Goal: Task Accomplishment & Management: Complete application form

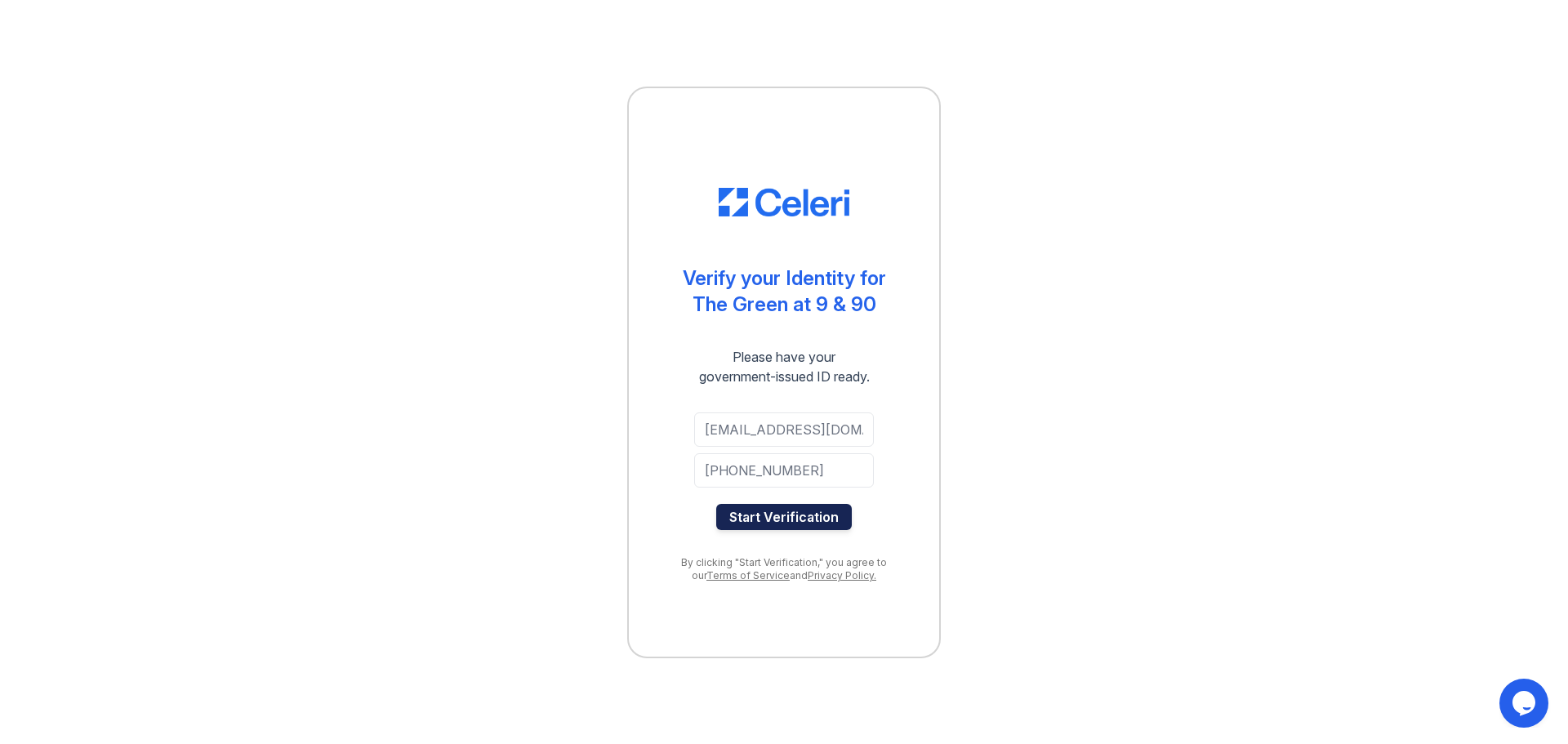
click at [841, 515] on button "Start Verification" at bounding box center [784, 517] width 136 height 26
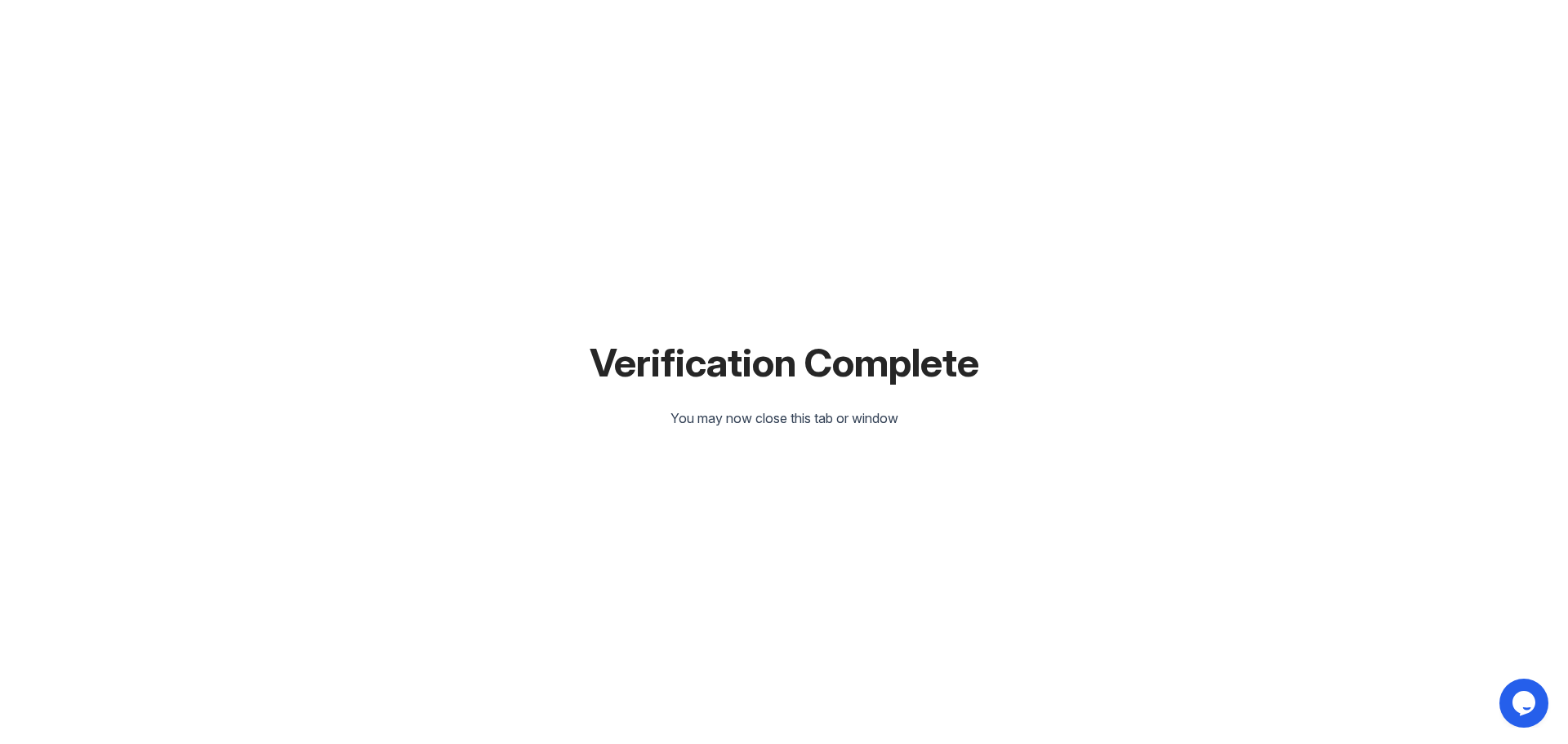
click at [846, 190] on div "Verification Complete You may now close this tab or window" at bounding box center [784, 372] width 1515 height 744
click at [707, 391] on div "Verification Complete You may now close this tab or window" at bounding box center [784, 372] width 1515 height 744
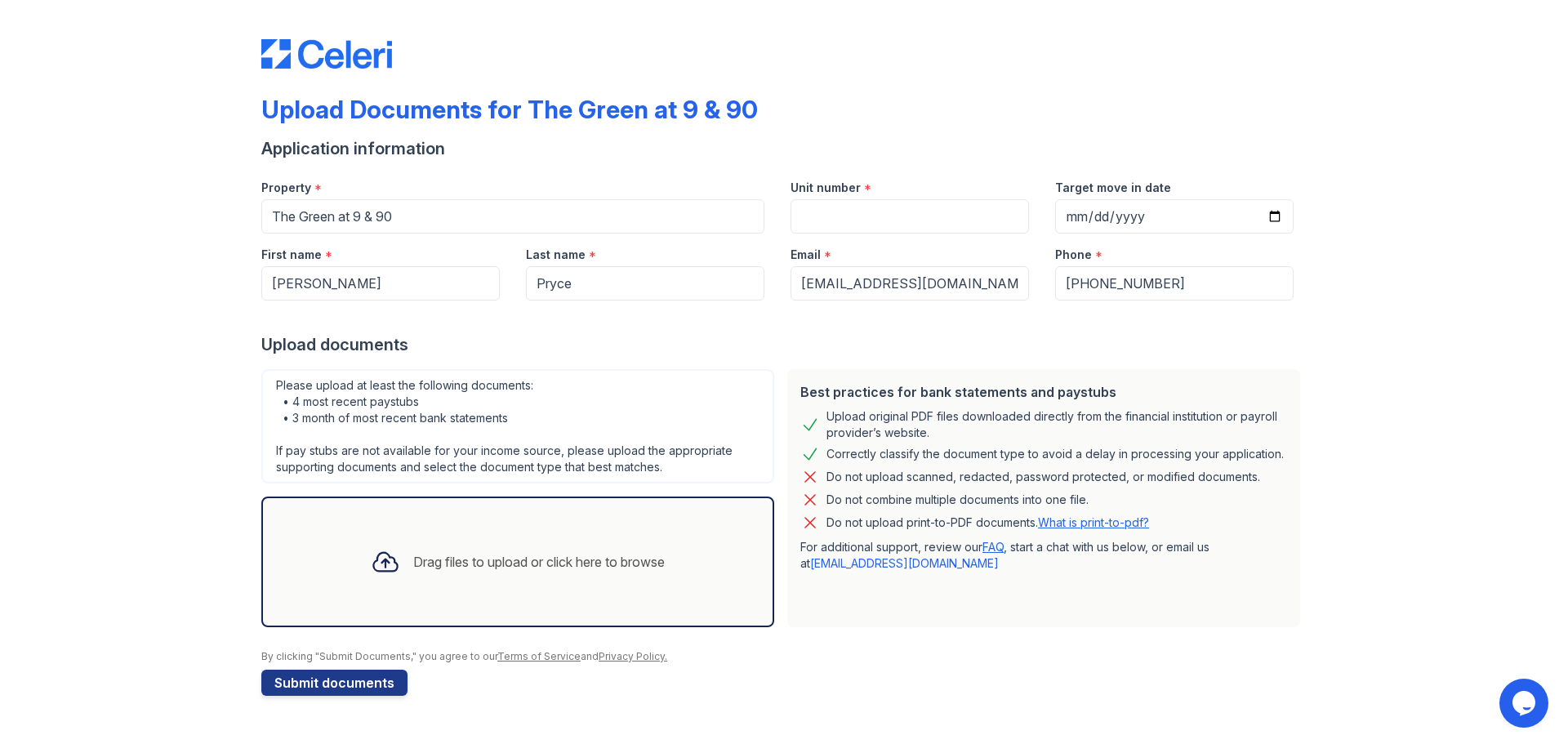
click at [1072, 523] on link "What is print-to-pdf?" at bounding box center [1093, 522] width 111 height 14
